Goal: Task Accomplishment & Management: Complete application form

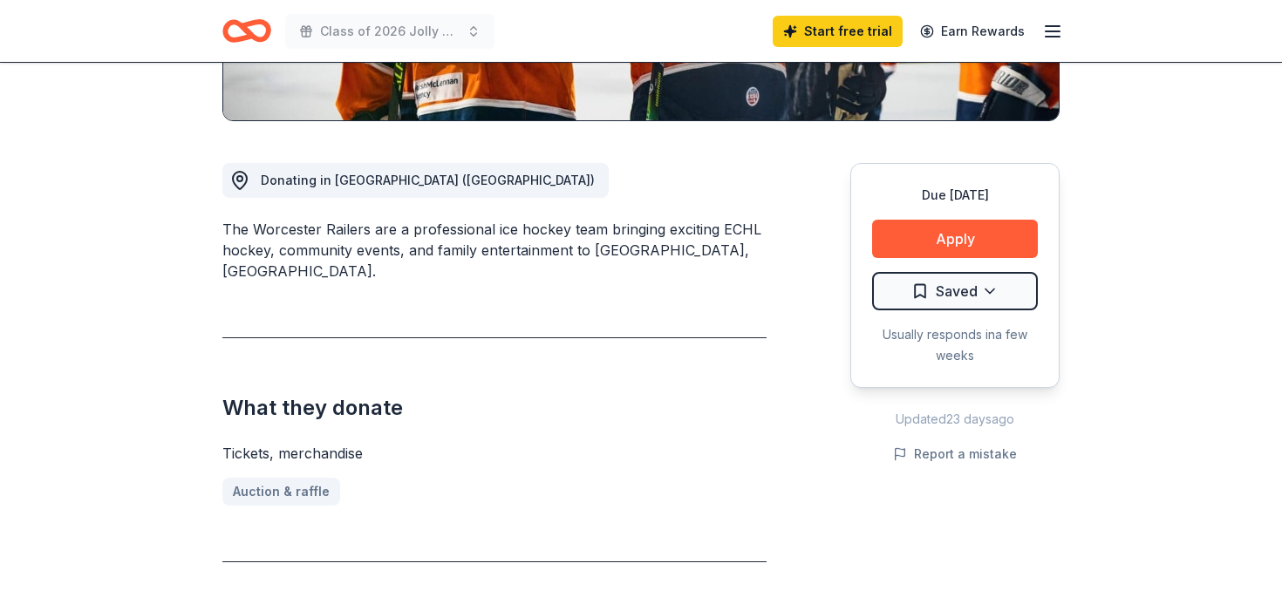
scroll to position [412, 0]
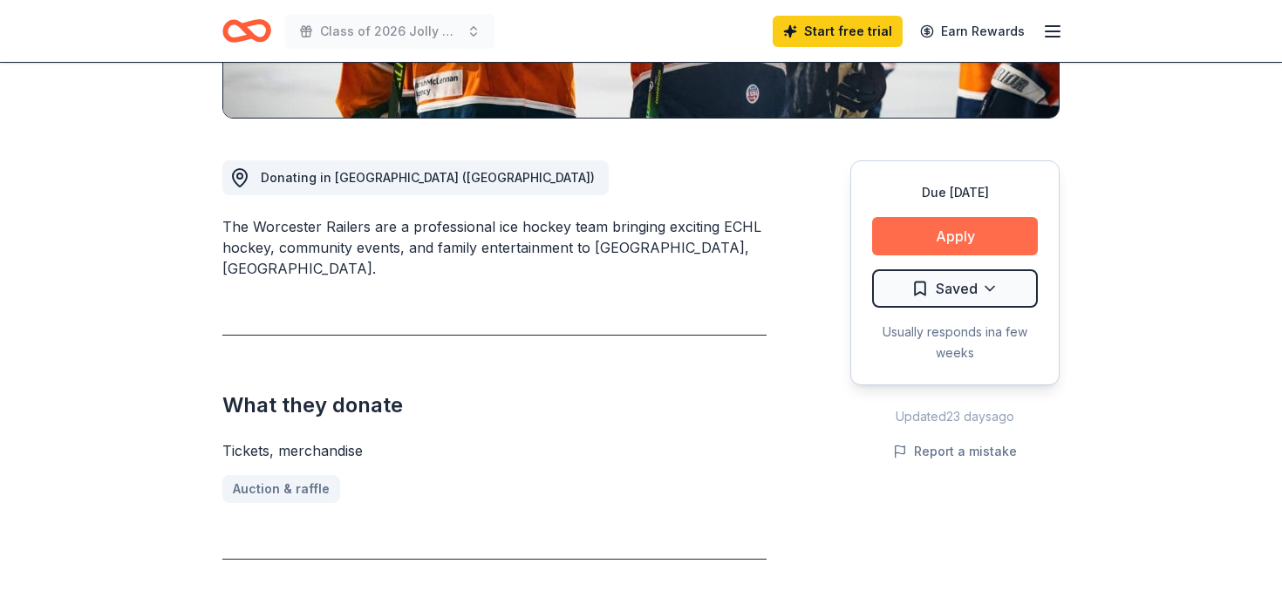
click at [927, 241] on button "Apply" at bounding box center [955, 236] width 166 height 38
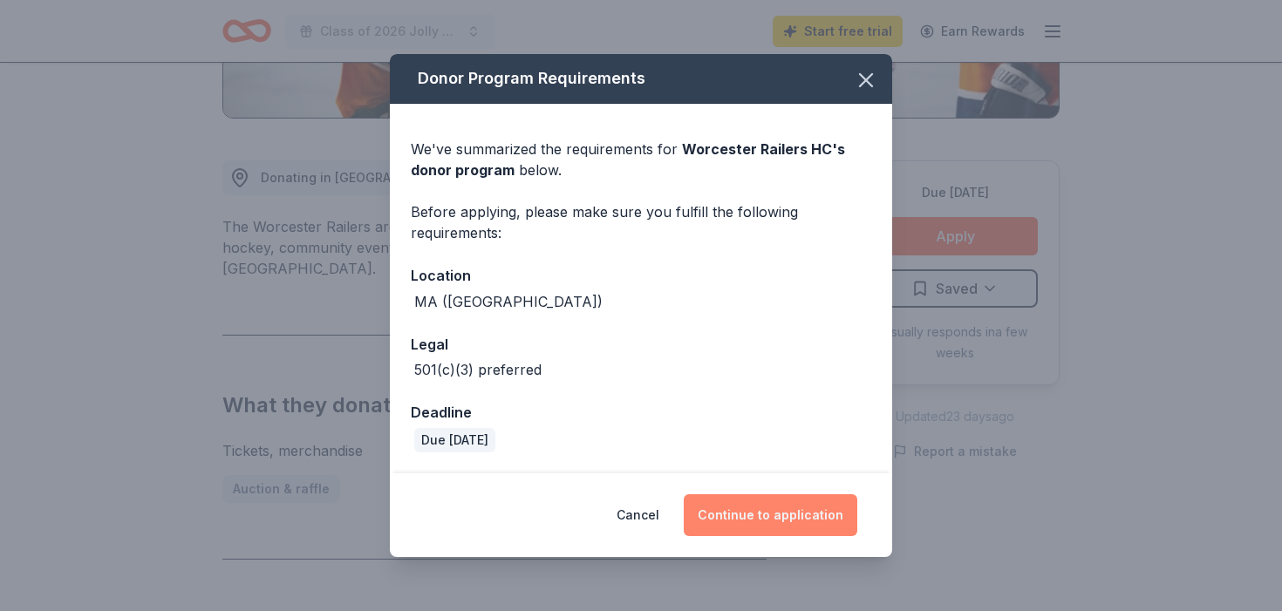
click at [793, 518] on button "Continue to application" at bounding box center [771, 515] width 174 height 42
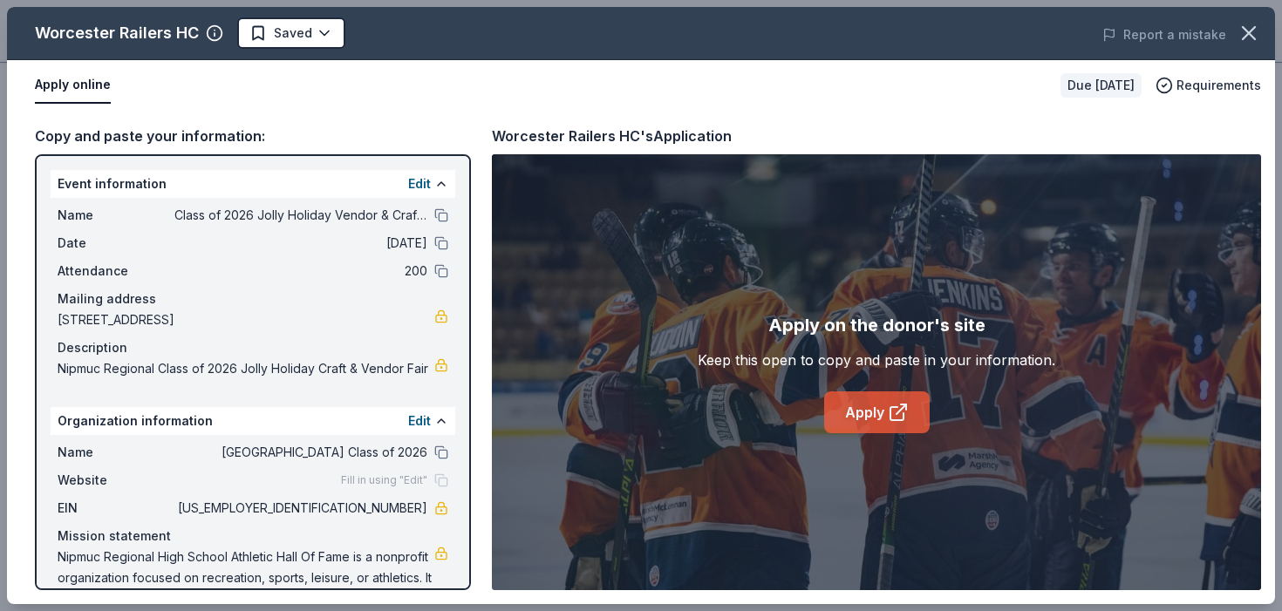
click at [871, 406] on link "Apply" at bounding box center [877, 413] width 106 height 42
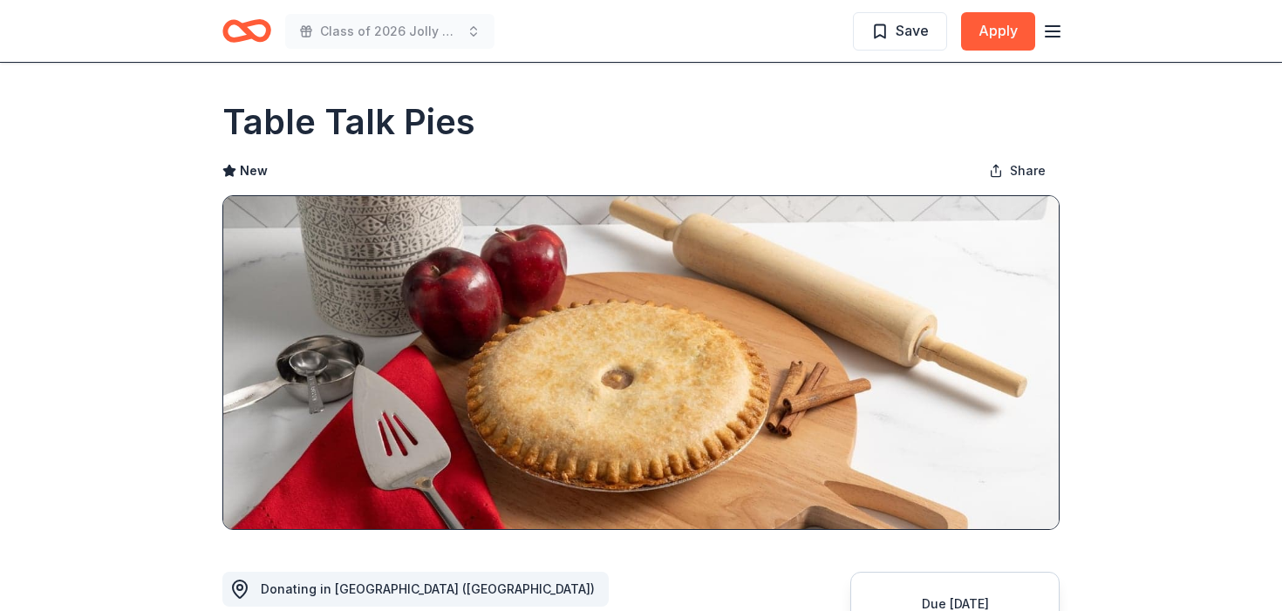
scroll to position [61, 0]
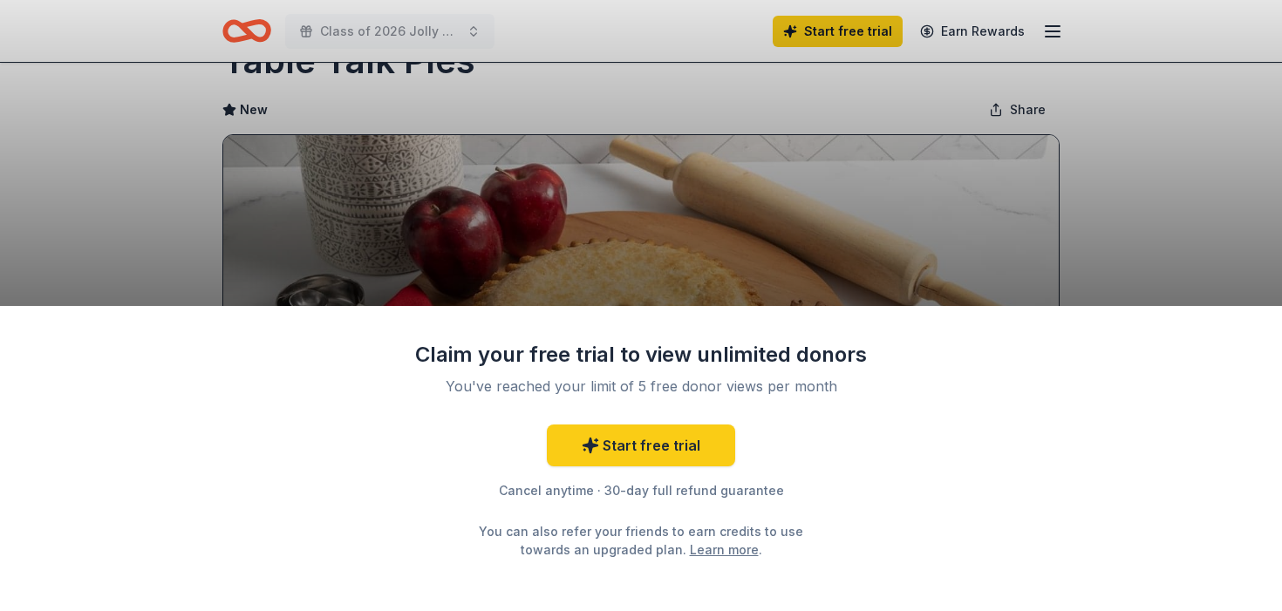
click at [852, 235] on div "Claim your free trial to view unlimited donors You've reached your limit of 5 f…" at bounding box center [641, 305] width 1282 height 611
